Goal: Task Accomplishment & Management: Manage account settings

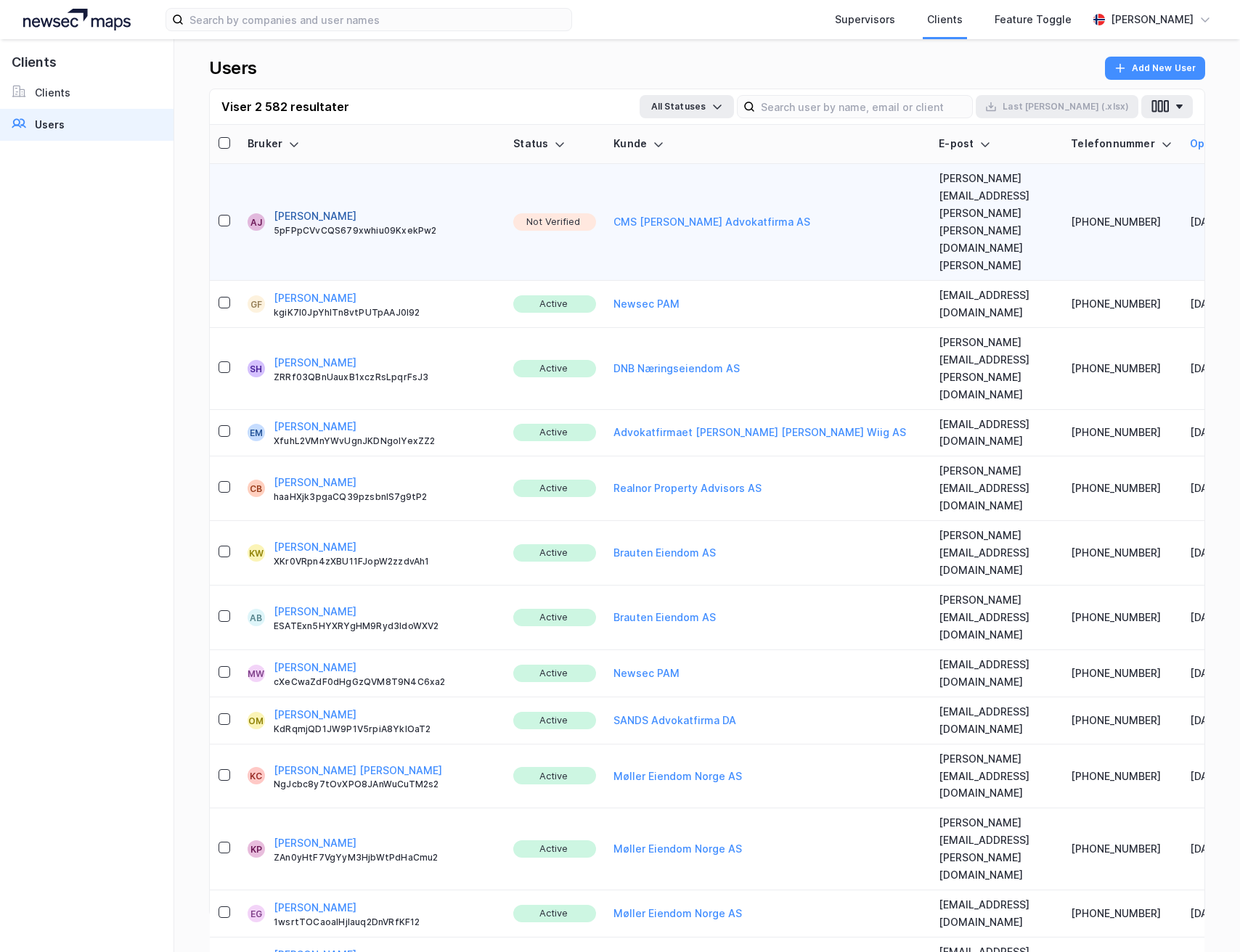
click at [281, 207] on button "anna joner" at bounding box center [315, 216] width 83 height 17
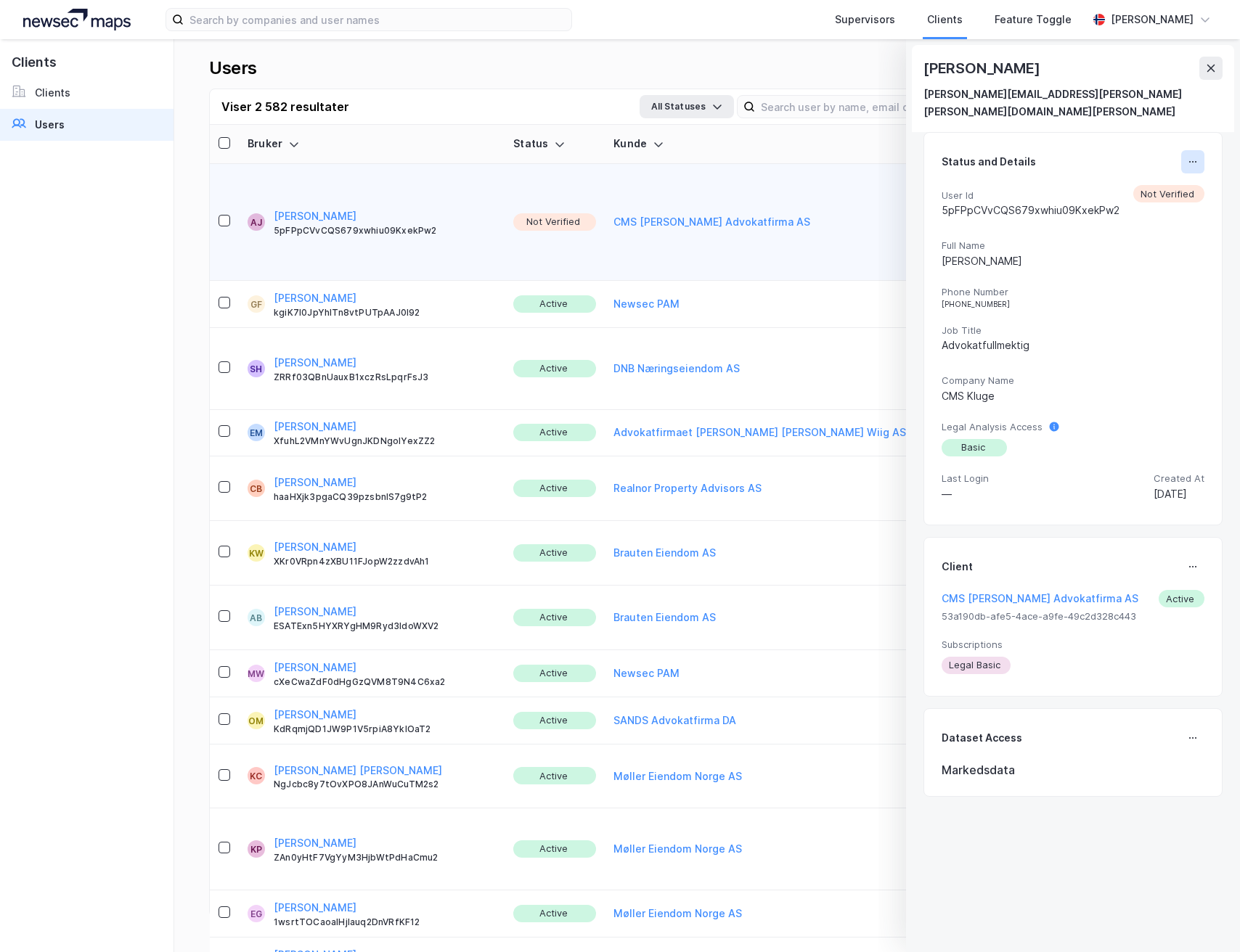
click at [1187, 156] on icon at bounding box center [1193, 162] width 11 height 11
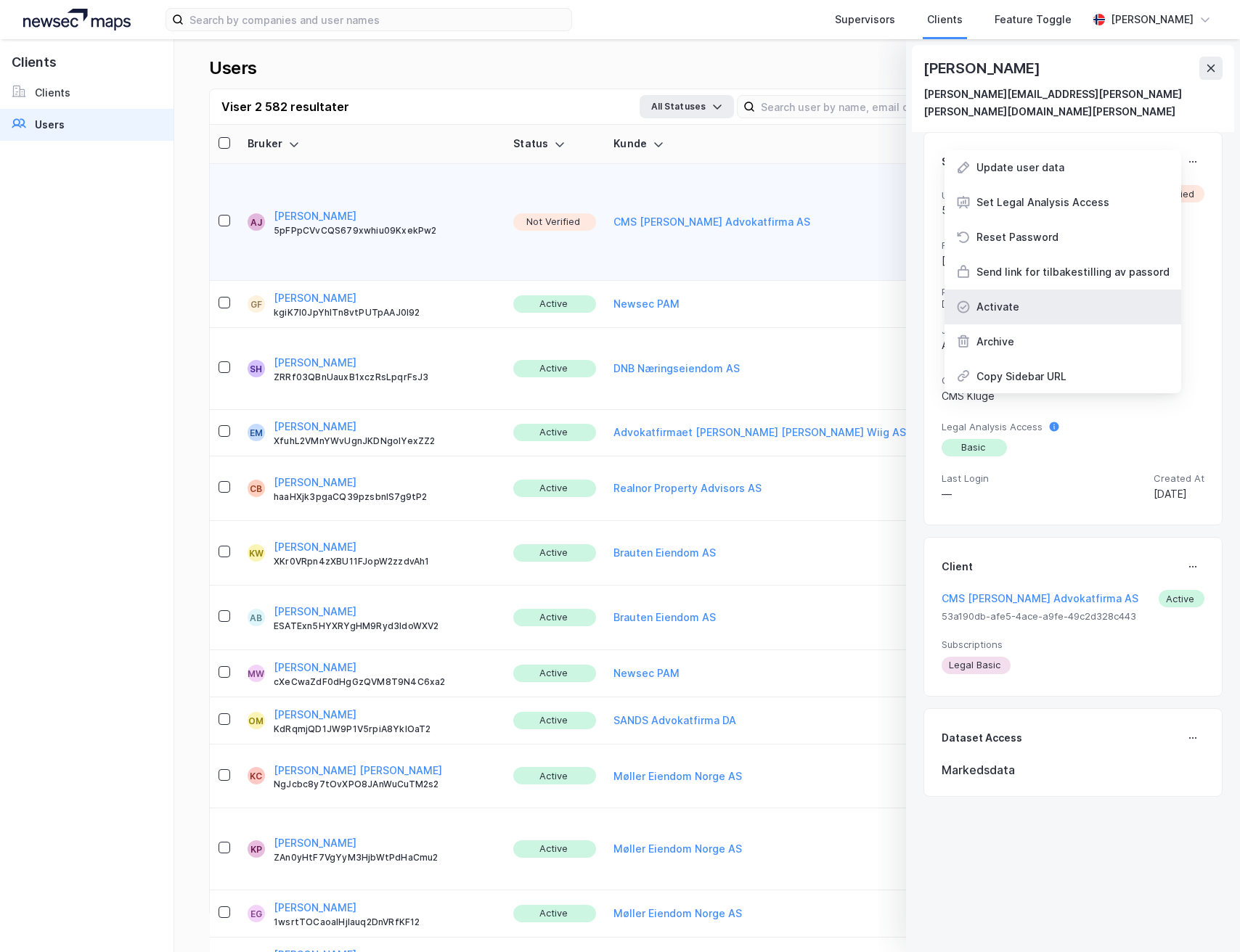
click at [1047, 290] on div "Activate" at bounding box center [1063, 307] width 237 height 34
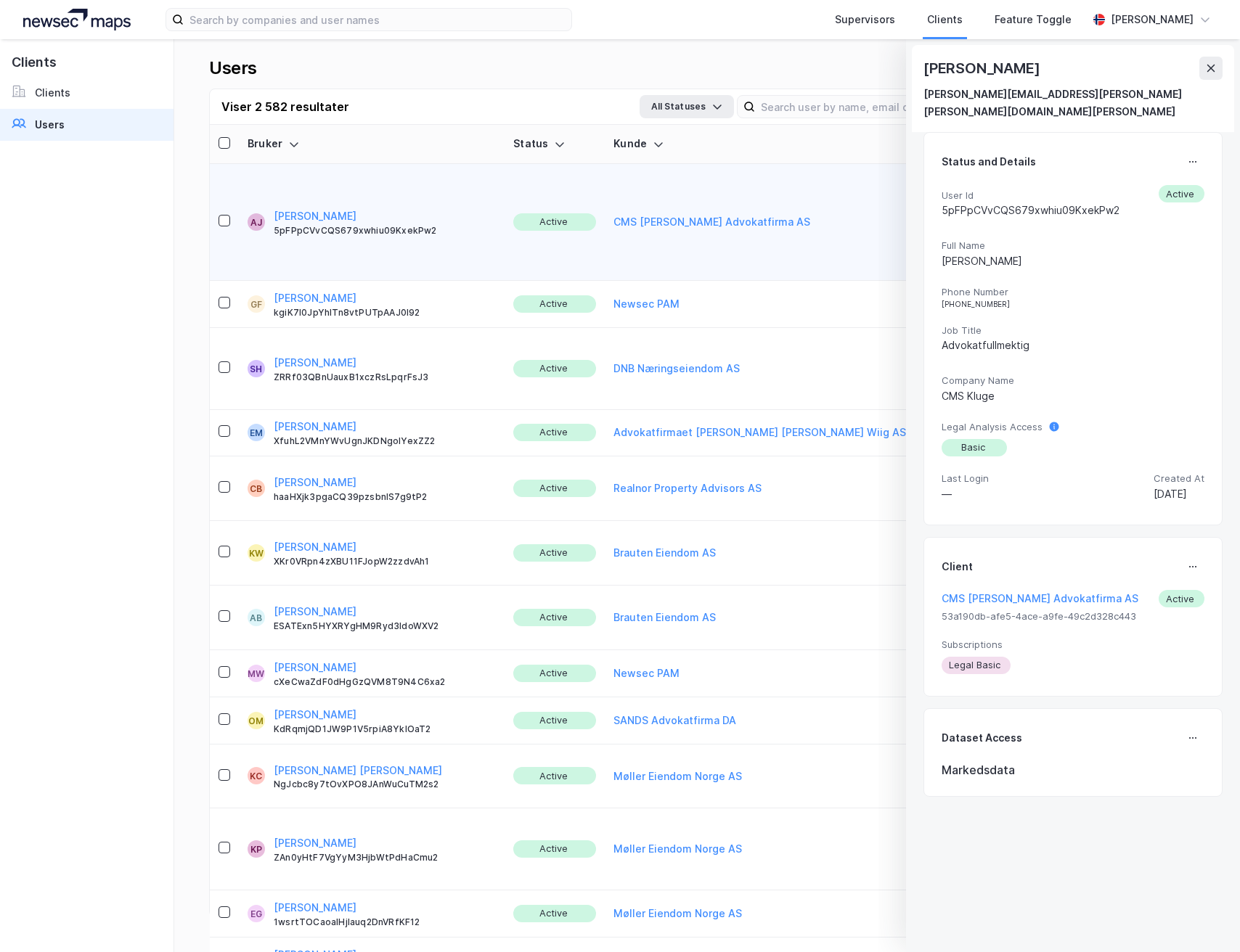
click at [1224, 59] on div "anna joner anna.dybvig.joner@cms-kluge.com" at bounding box center [1073, 88] width 322 height 87
click at [1214, 64] on icon at bounding box center [1211, 68] width 11 height 11
